Goal: Information Seeking & Learning: Find specific fact

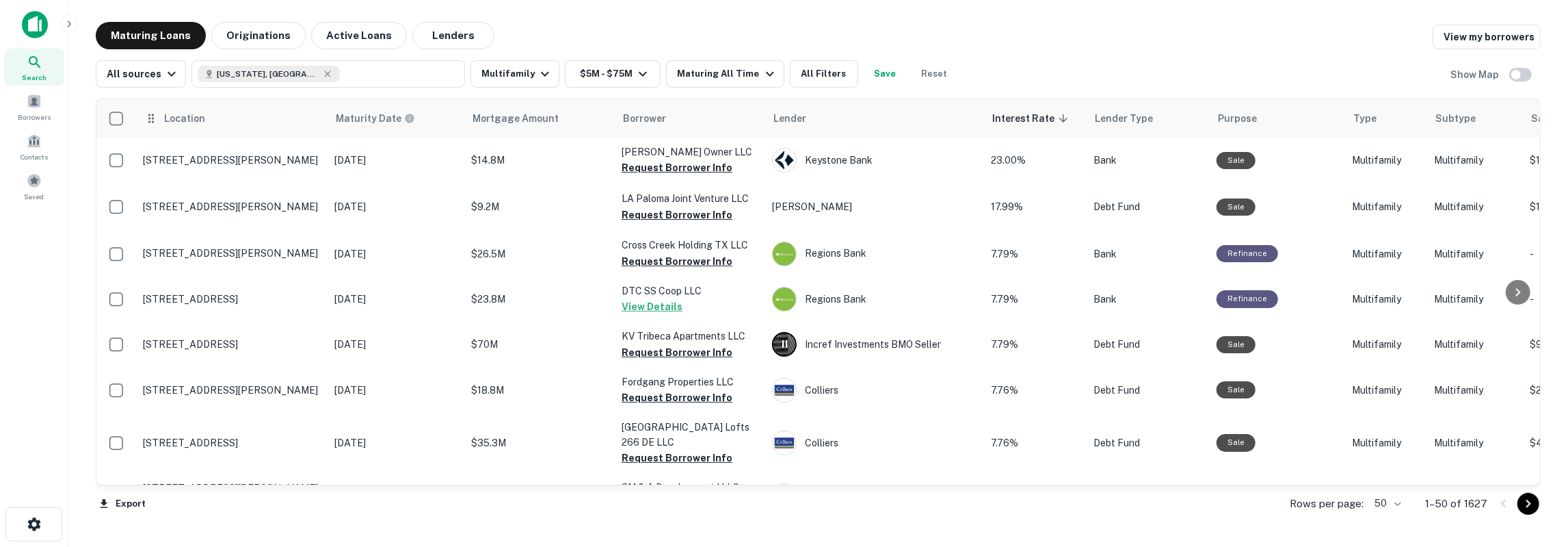
scroll to position [2083, 0]
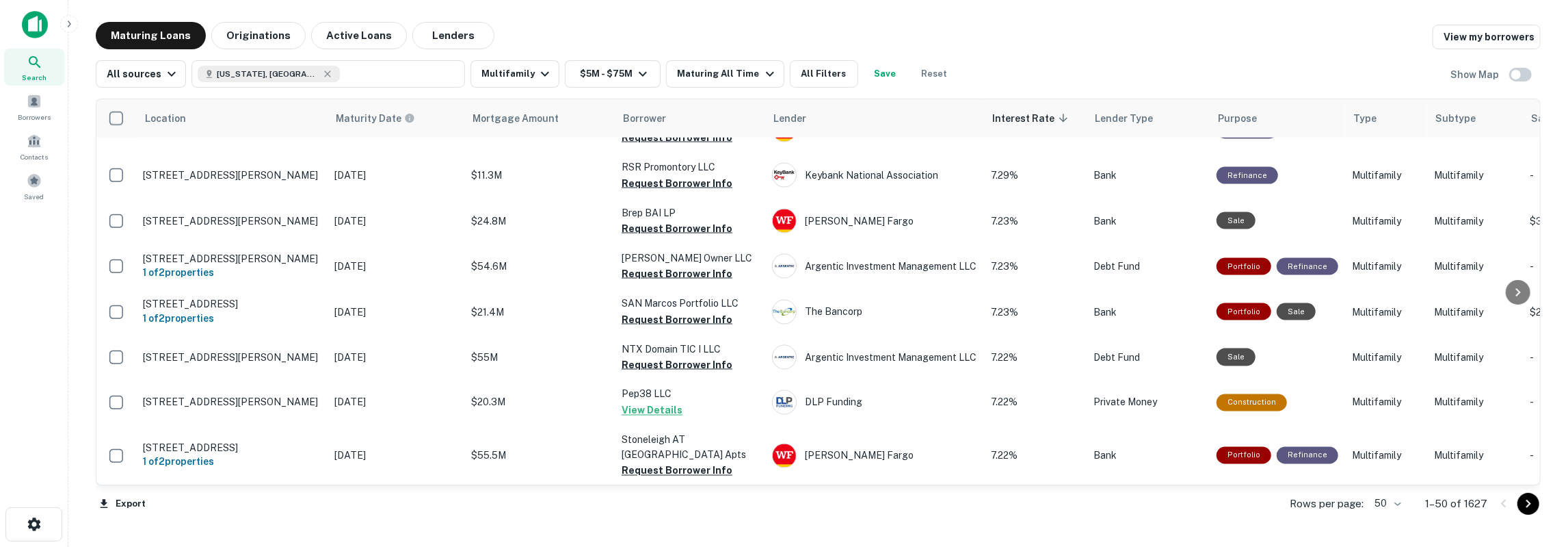
click at [38, 69] on icon at bounding box center [34, 62] width 16 height 16
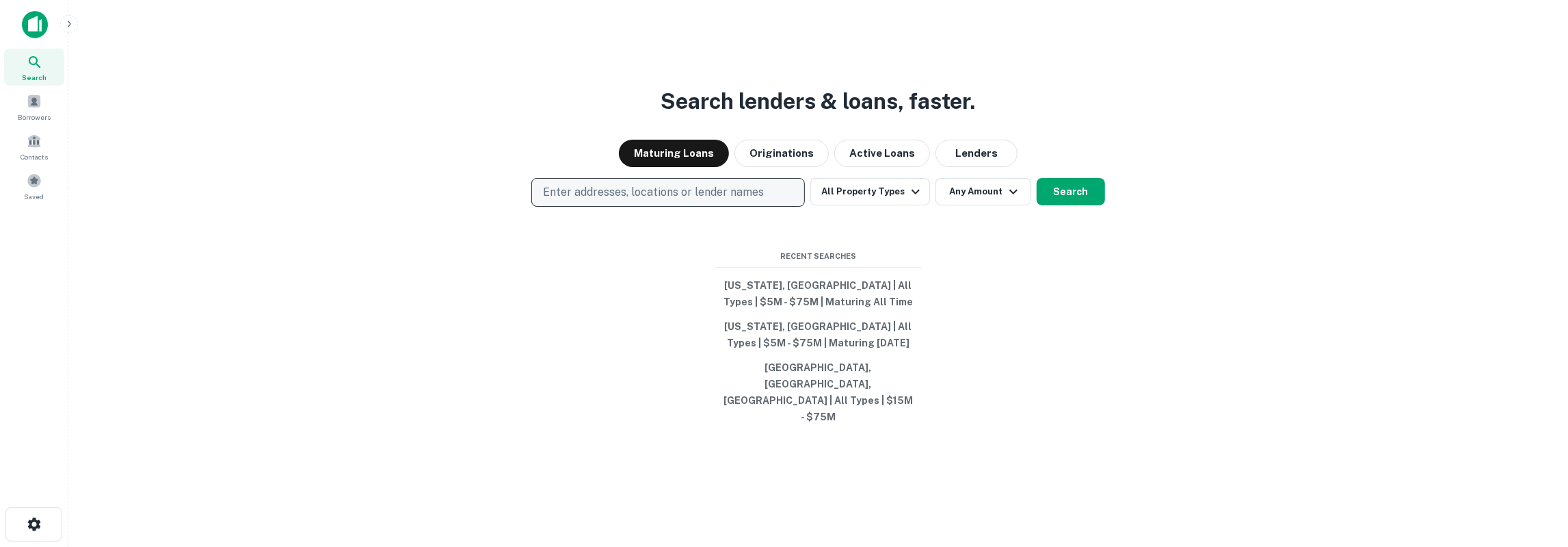
click at [581, 200] on p "Enter addresses, locations or lender names" at bounding box center [653, 192] width 221 height 16
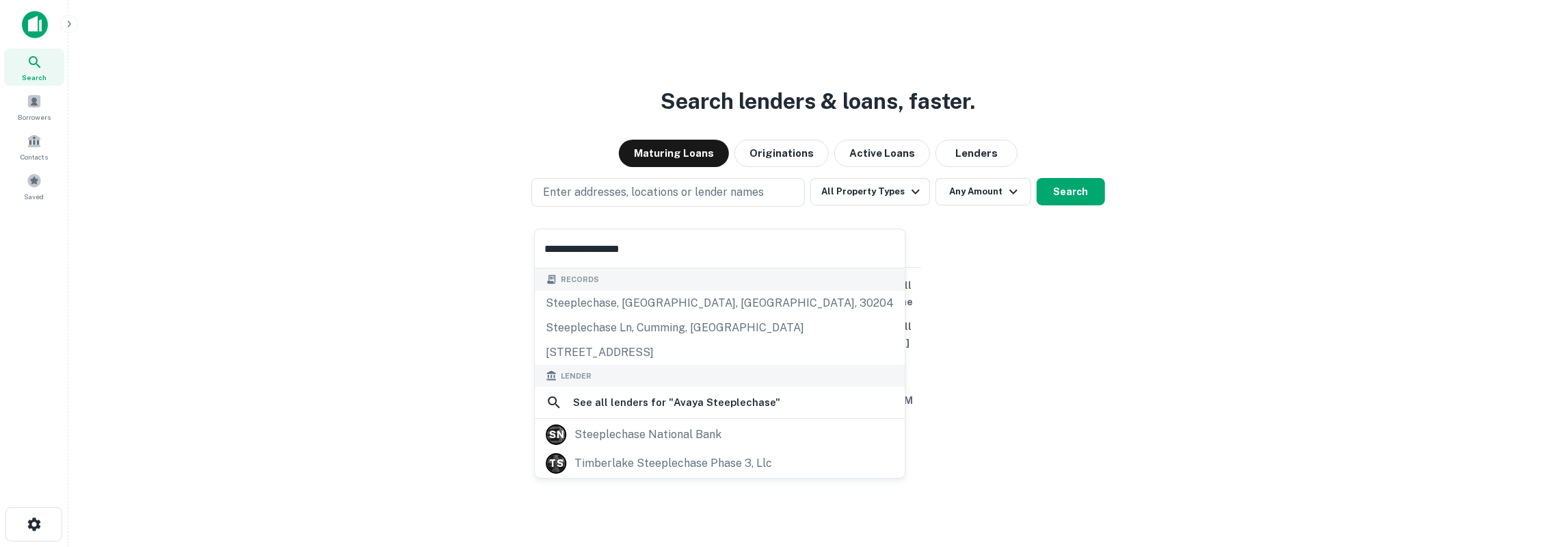
click at [598, 254] on input "**********" at bounding box center [719, 248] width 370 height 38
paste input "text"
type input "**********"
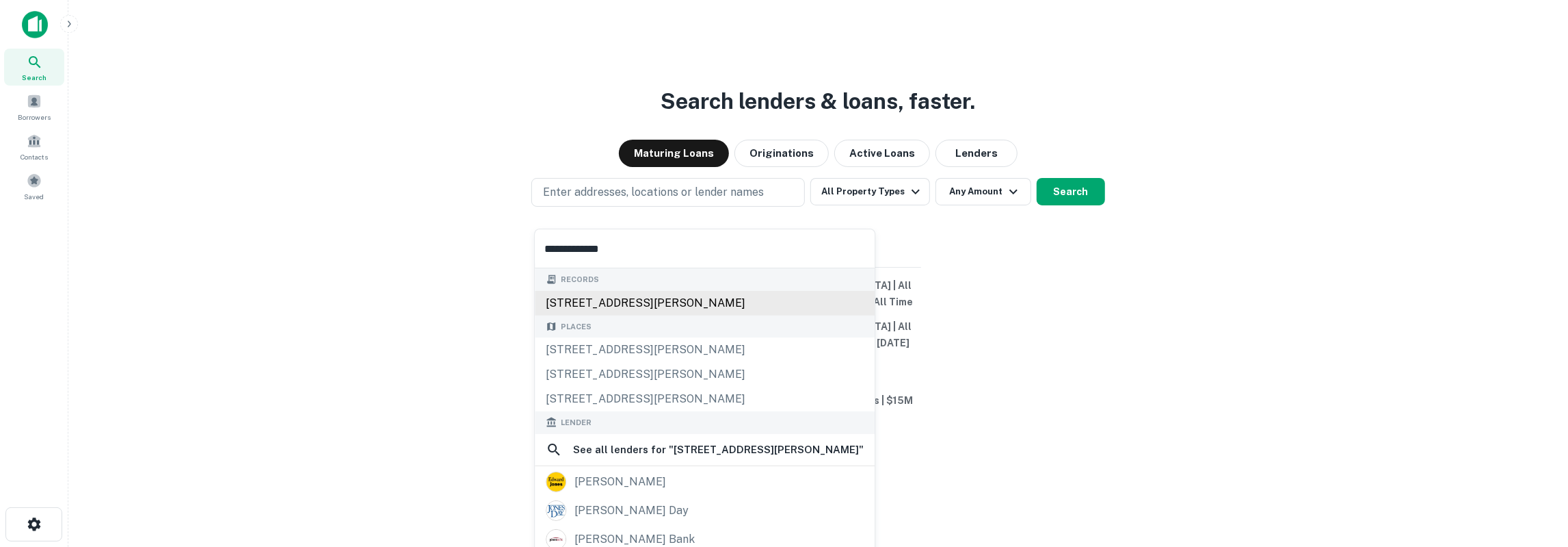
click at [637, 303] on div "9001 jones rd, houston, tx, 77065" at bounding box center [705, 303] width 340 height 24
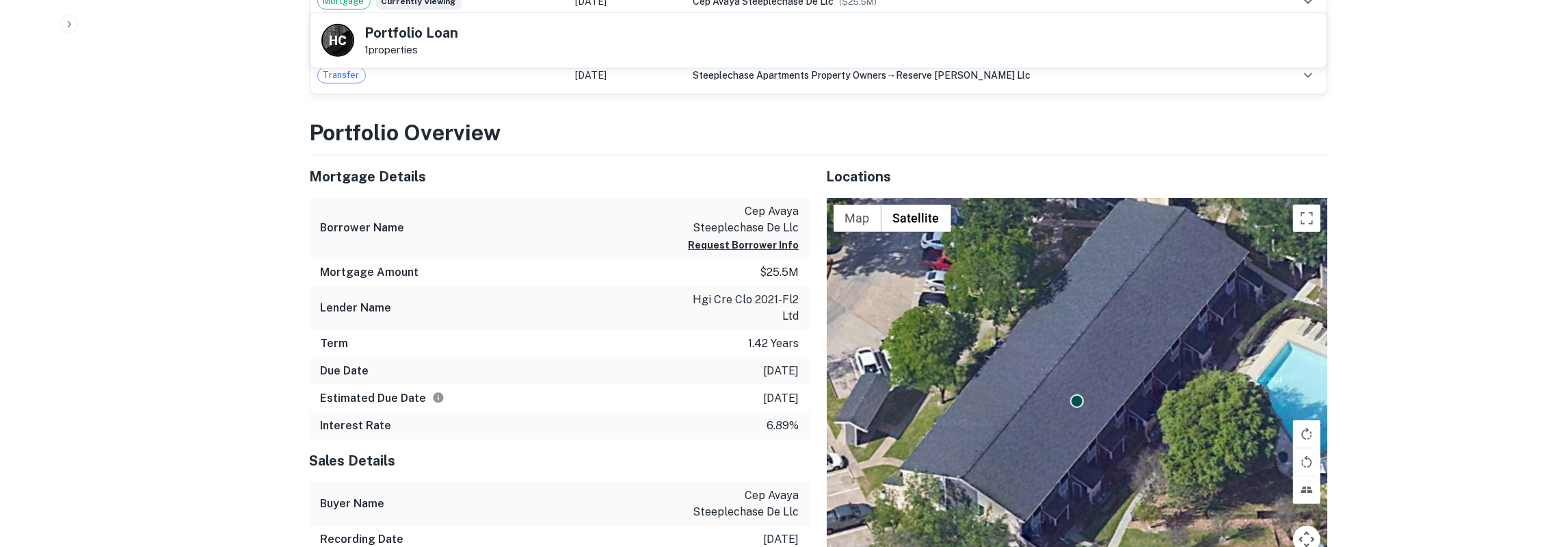
scroll to position [641, 0]
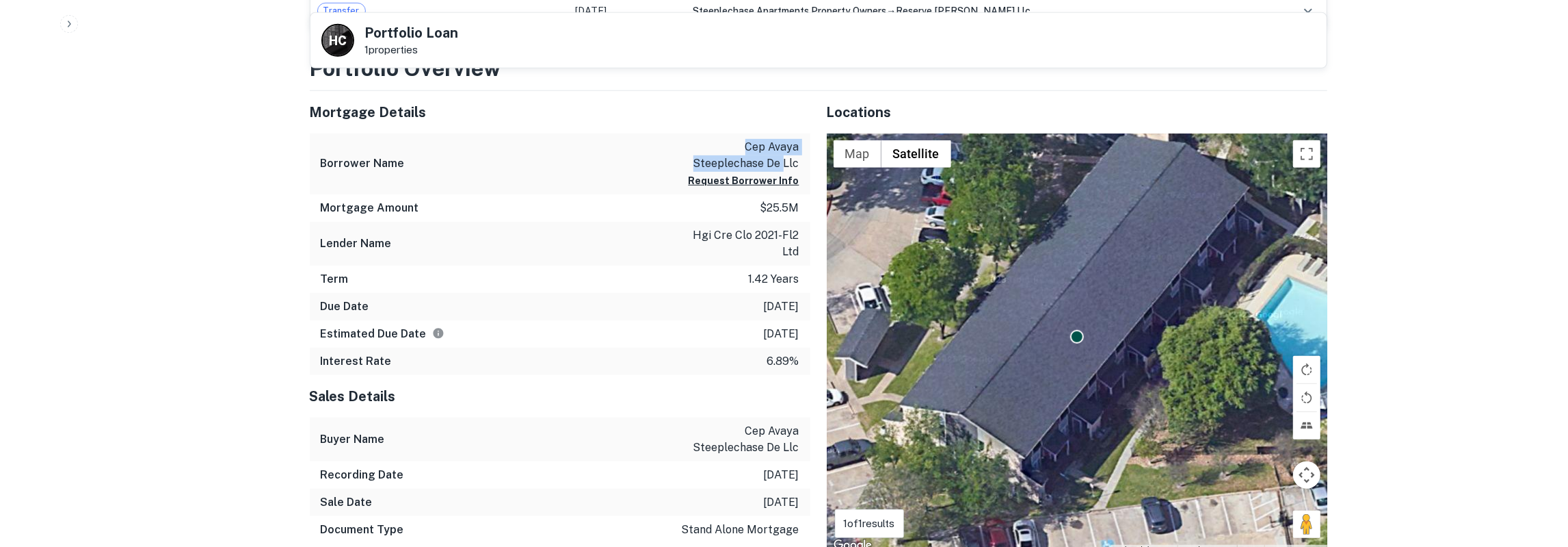
drag, startPoint x: 749, startPoint y: 147, endPoint x: 783, endPoint y: 160, distance: 36.4
click at [783, 160] on p "cep avaya steeplechase de llc" at bounding box center [737, 156] width 123 height 33
click at [755, 146] on p "cep avaya steeplechase de llc" at bounding box center [737, 156] width 123 height 33
drag, startPoint x: 750, startPoint y: 146, endPoint x: 766, endPoint y: 162, distance: 22.6
click at [766, 162] on p "cep avaya steeplechase de llc" at bounding box center [737, 156] width 123 height 33
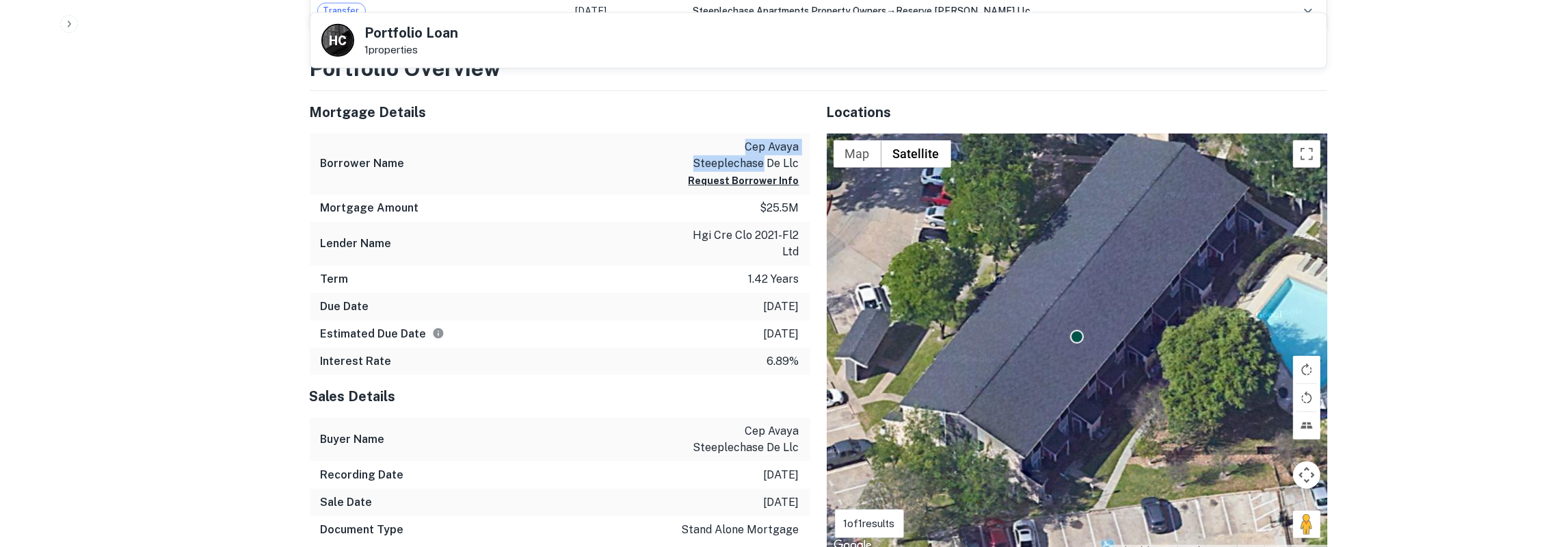
copy p "cep avaya steeplechase"
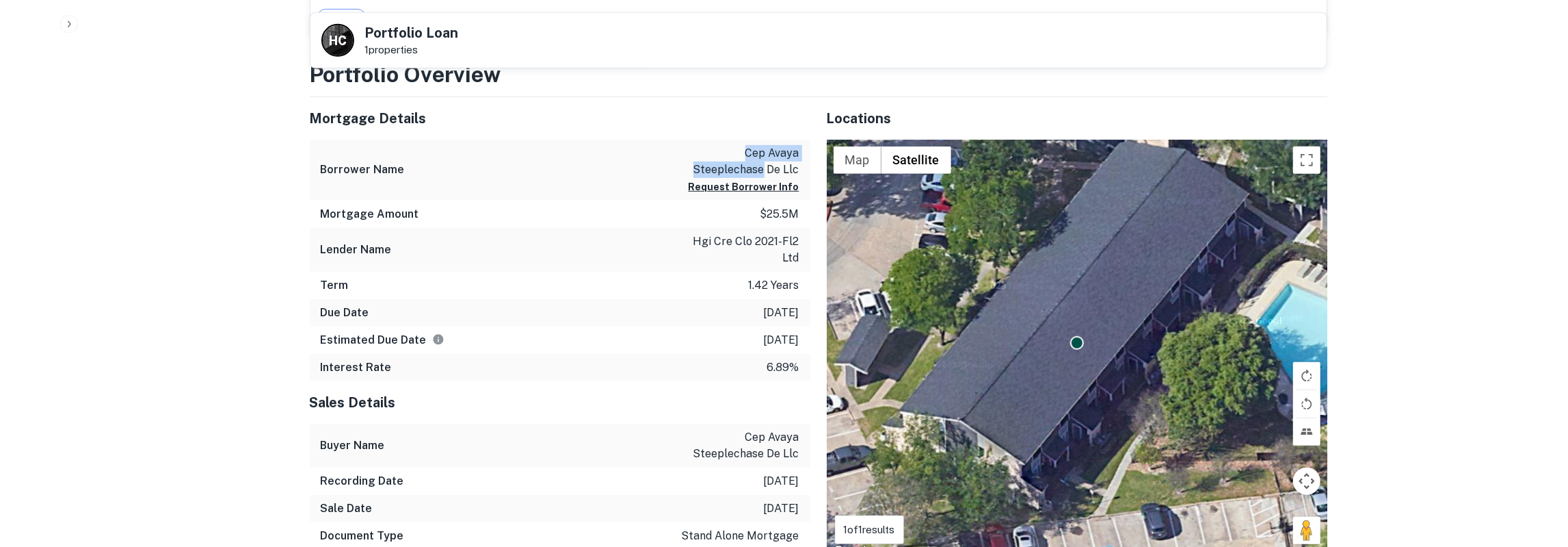
scroll to position [570, 0]
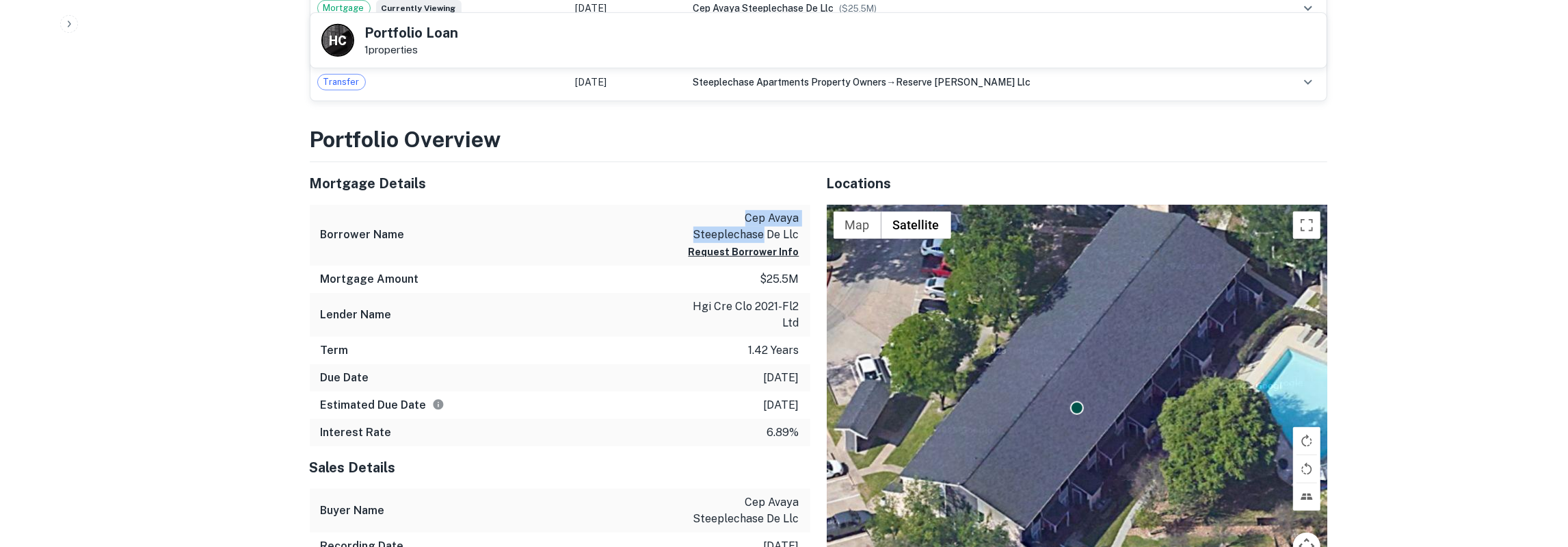
copy p "cep avaya steeplechase"
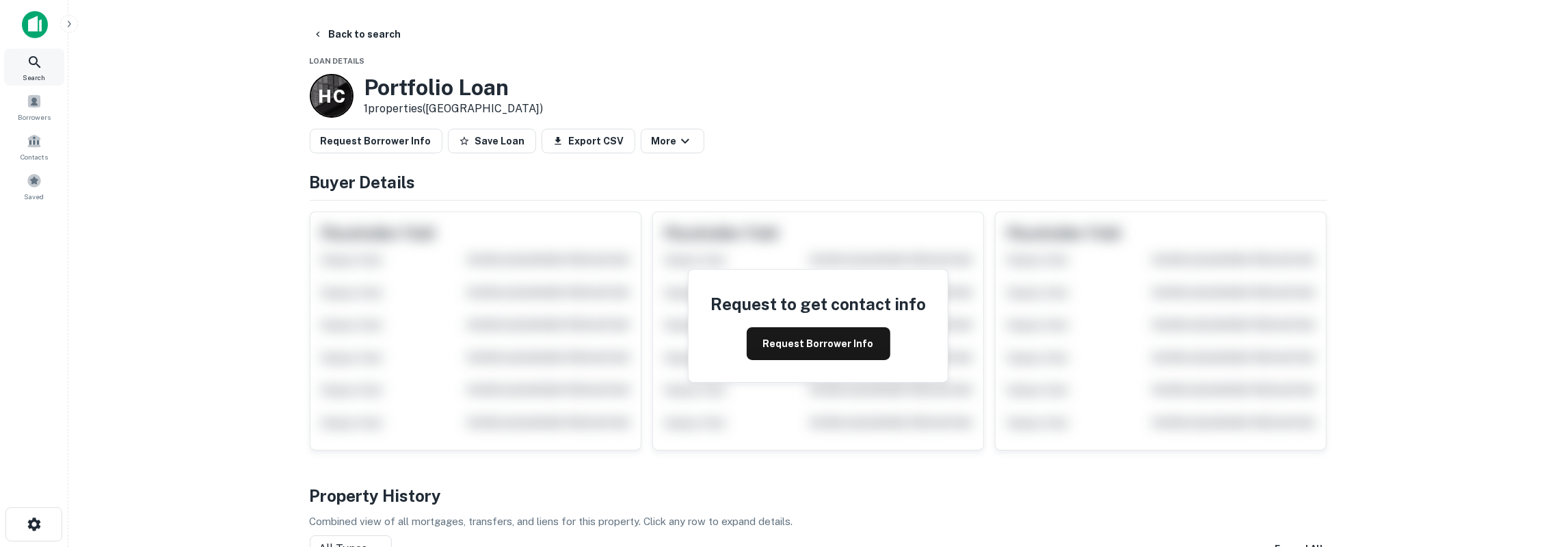
click at [50, 62] on div "Search" at bounding box center [34, 67] width 60 height 37
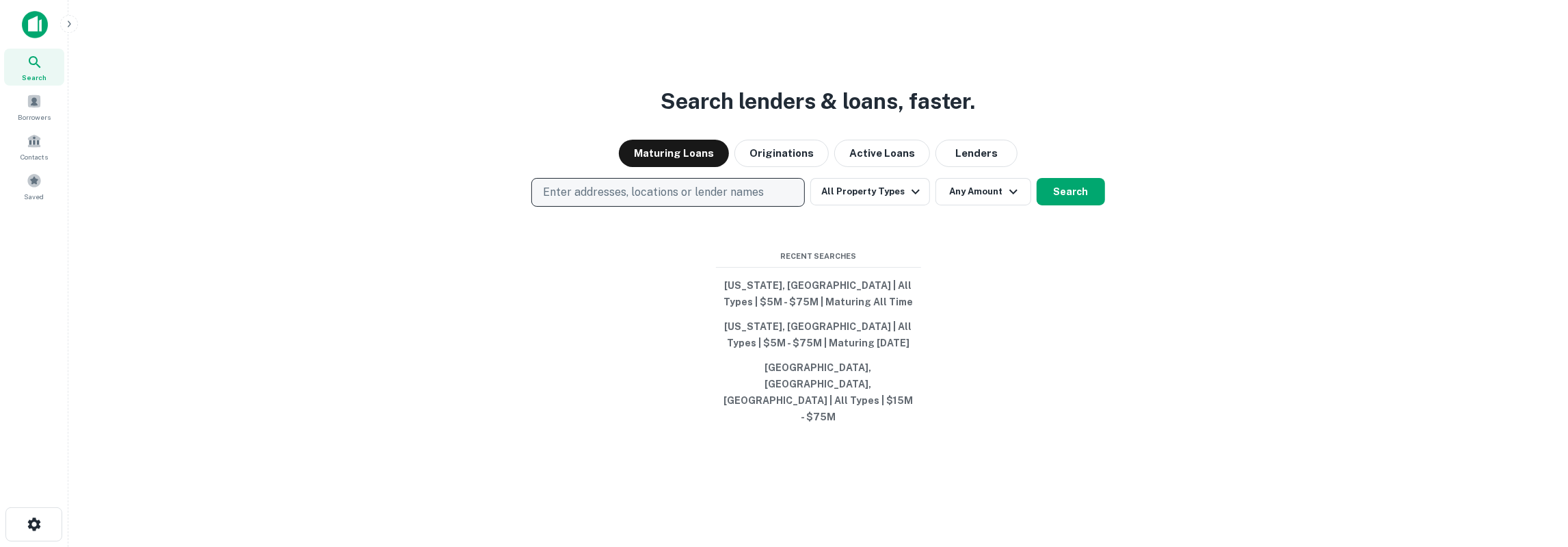
click at [659, 200] on p "Enter addresses, locations or lender names" at bounding box center [653, 192] width 221 height 16
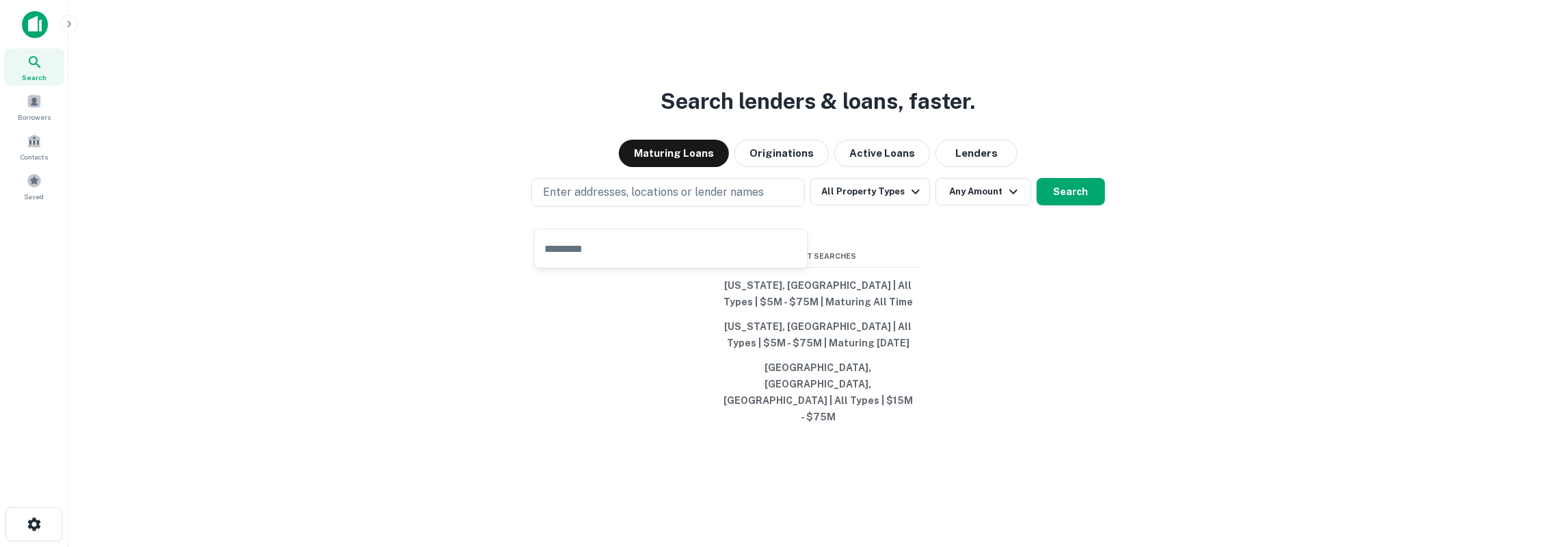
type input "**********"
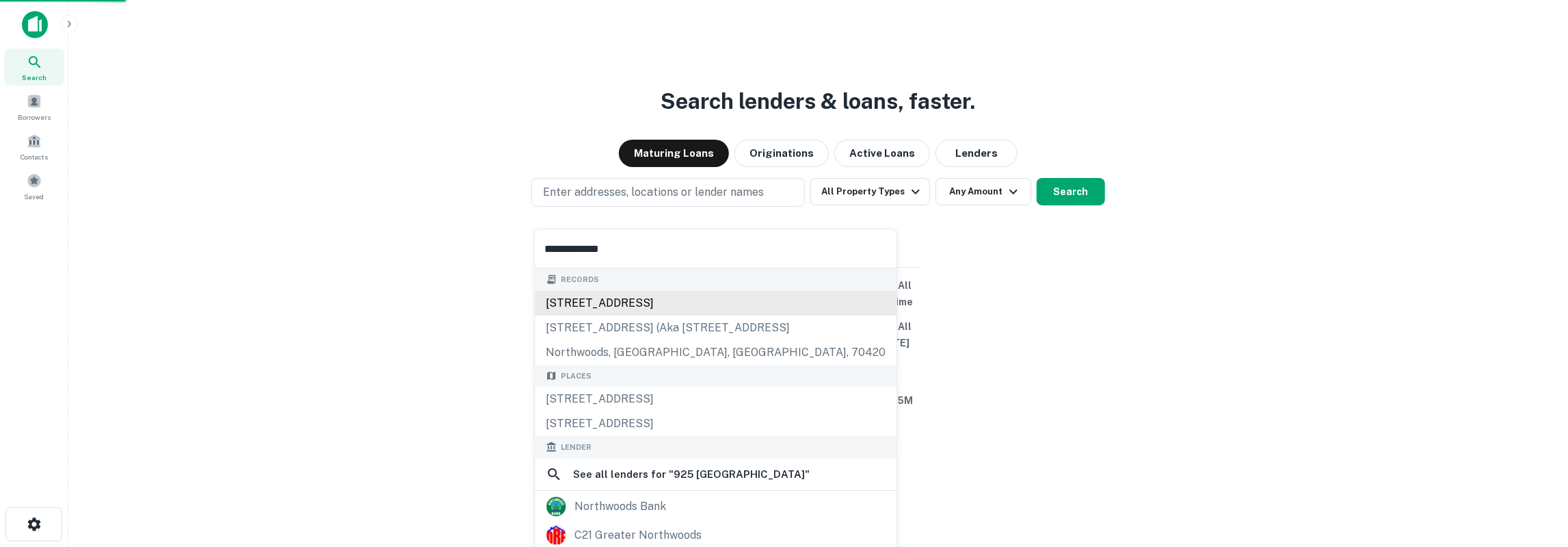
click at [664, 306] on div "925 northwood dr, baytown, tx, 77521" at bounding box center [716, 303] width 362 height 24
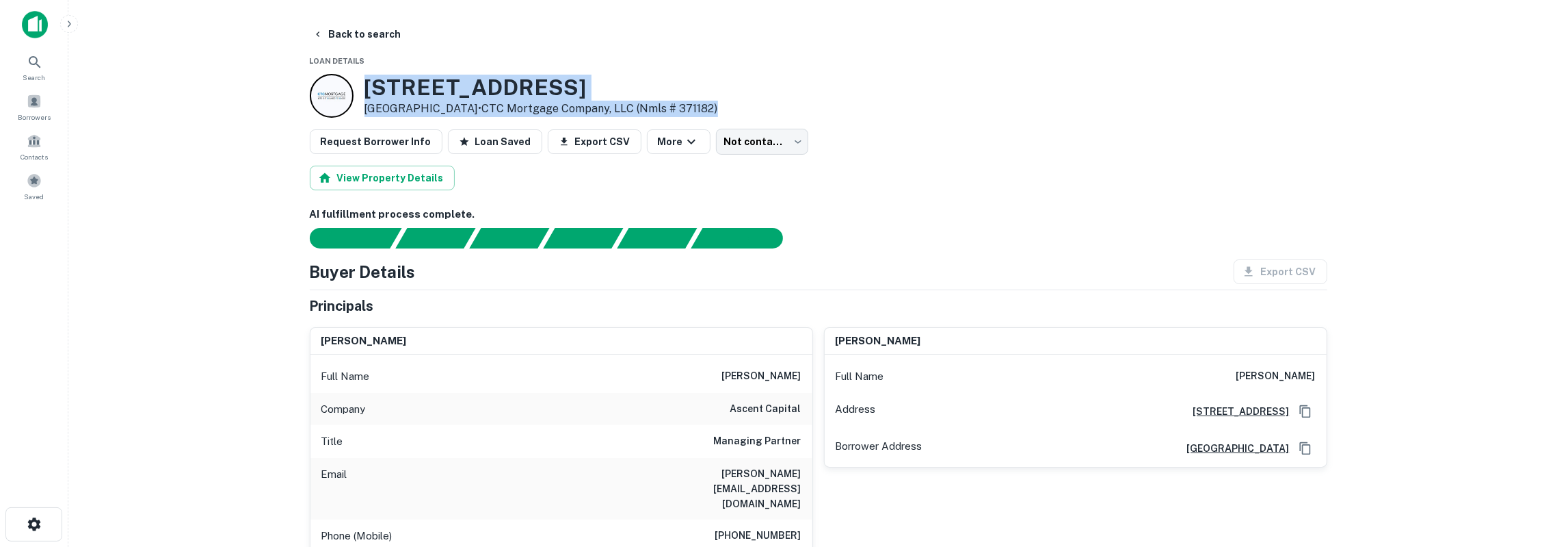
drag, startPoint x: 368, startPoint y: 88, endPoint x: 721, endPoint y: 105, distance: 353.4
click at [721, 105] on div "925 Northwood Dr Baytown, TX 77521 • CTC Mortgage Company, LLC (nmls # 371182)" at bounding box center [818, 95] width 1017 height 44
copy div "925 Northwood Dr Baytown, TX 77521 • CTC Mortgage Company, LLC (nmls # 371182)"
click at [414, 77] on h3 "925 Northwood Dr" at bounding box center [541, 87] width 353 height 26
drag, startPoint x: 368, startPoint y: 90, endPoint x: 461, endPoint y: 103, distance: 93.9
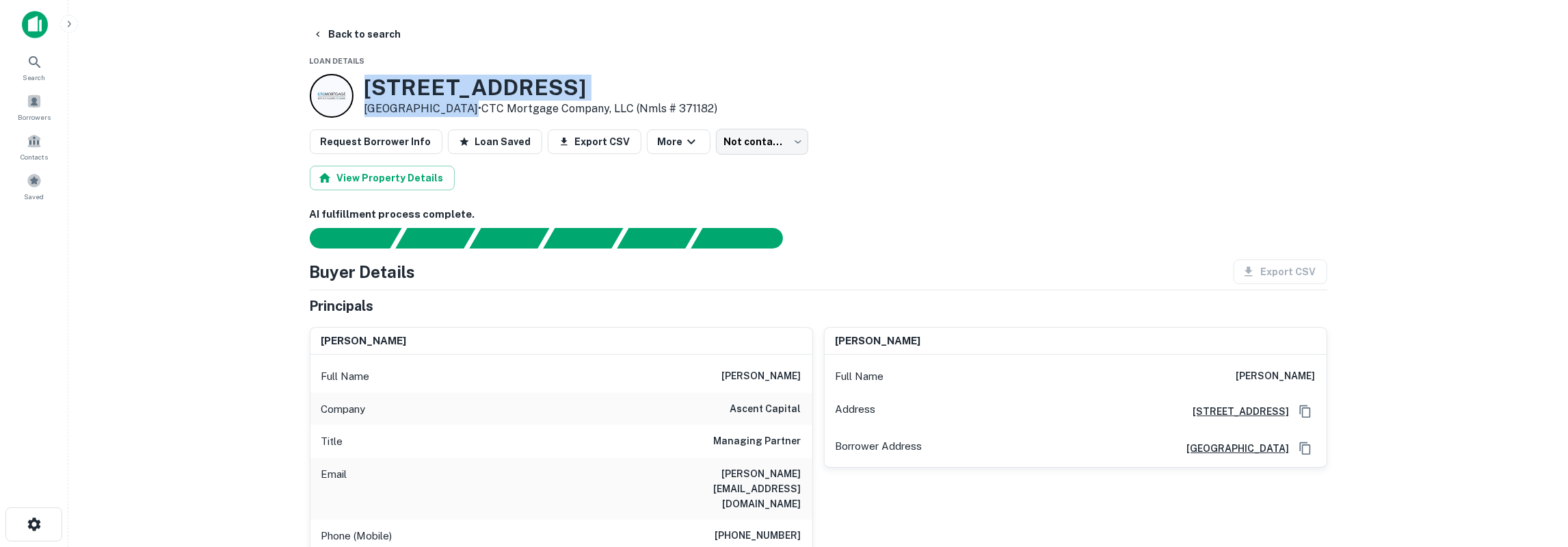
click at [461, 103] on div "925 Northwood Dr Baytown, TX 77521 • CTC Mortgage Company, LLC (nmls # 371182)" at bounding box center [541, 95] width 353 height 42
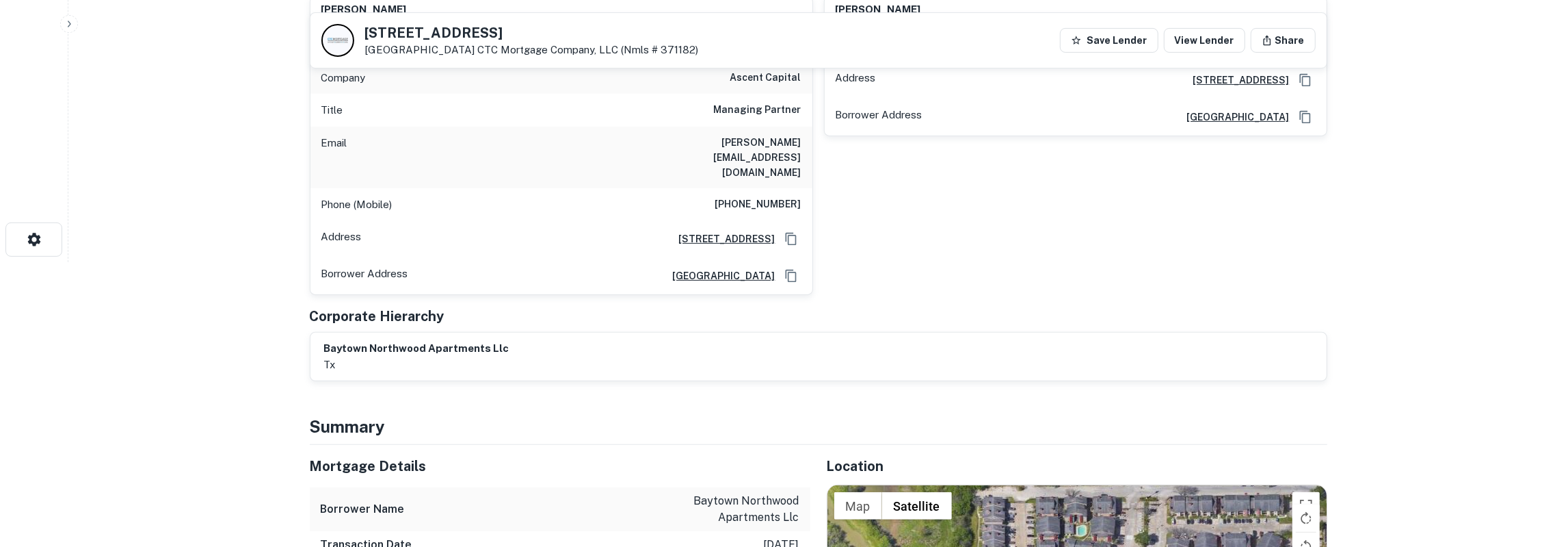
scroll to position [570, 0]
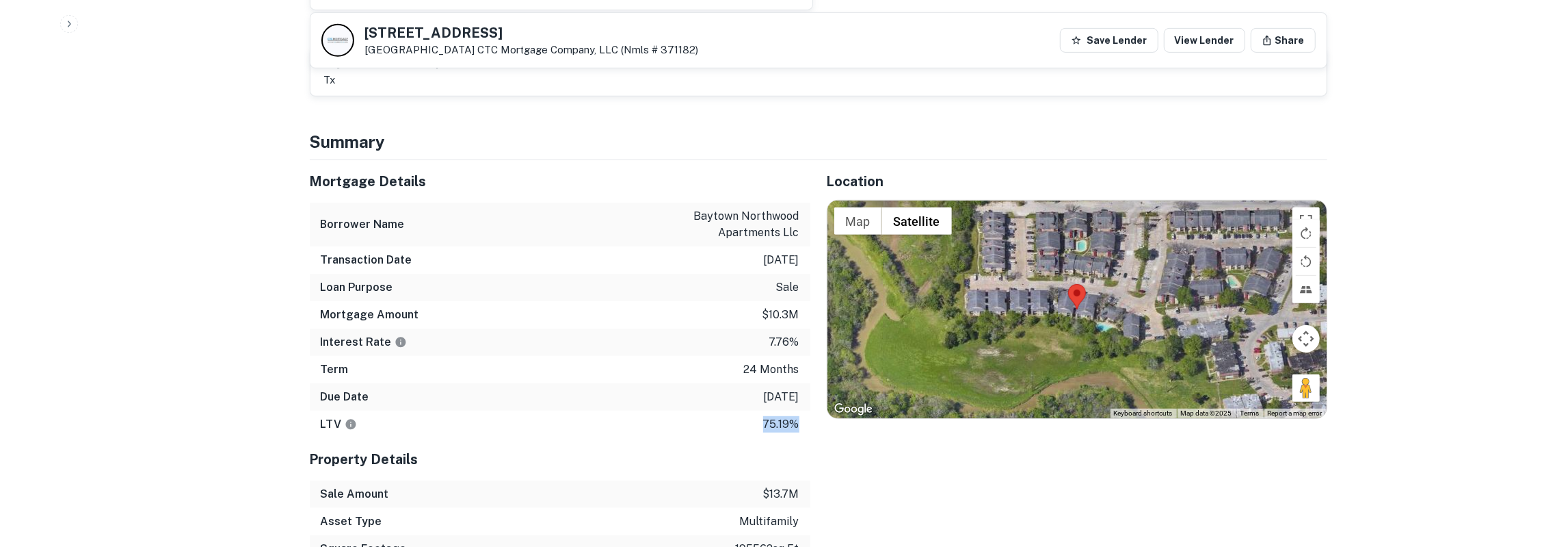
drag, startPoint x: 314, startPoint y: 149, endPoint x: 810, endPoint y: 390, distance: 551.4
click at [810, 390] on div "Mortgage Details Borrower Name baytown northwood apartments llc Transaction Dat…" at bounding box center [560, 299] width 501 height 278
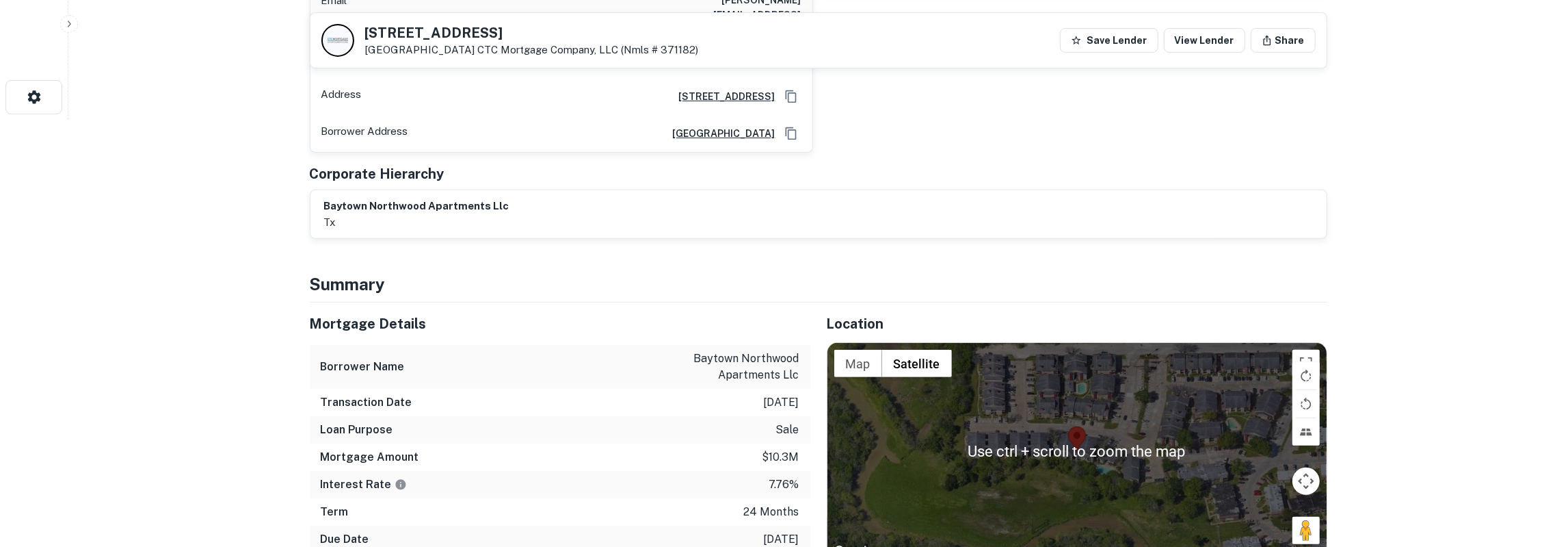
scroll to position [142, 0]
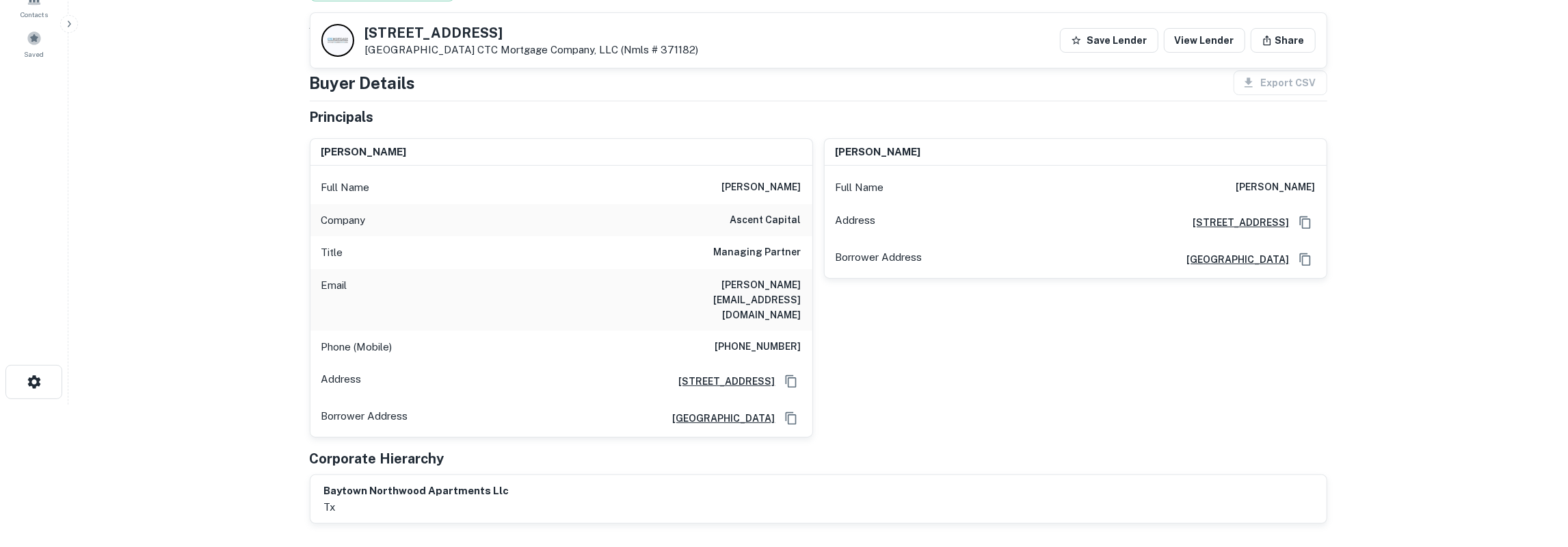
click at [757, 284] on h6 "joey@ascentcapitaltx.com" at bounding box center [719, 300] width 164 height 45
